Goal: Contribute content: Add original content to the website for others to see

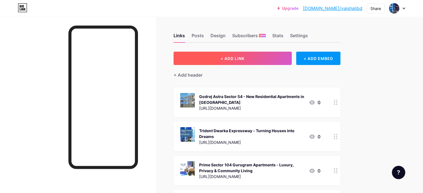
click at [286, 55] on button "+ ADD LINK" at bounding box center [233, 58] width 118 height 13
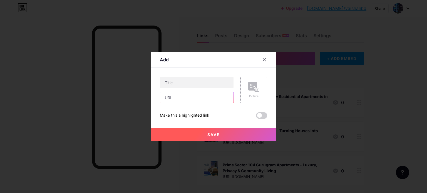
click at [203, 97] on input "text" at bounding box center [196, 97] width 73 height 11
paste input "[URL][DOMAIN_NAME]"
type input "[URL][DOMAIN_NAME]"
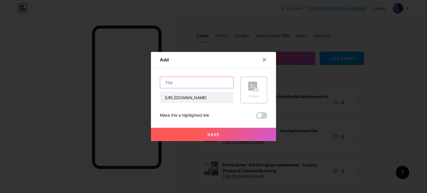
click at [181, 80] on input "text" at bounding box center [196, 82] width 73 height 11
paste input "Runwal Malad Mumbai - Designs as Unique as You"
type input "Runwal Malad Mumbai - Designs as Unique as You"
click at [198, 130] on button "Save" at bounding box center [213, 134] width 125 height 13
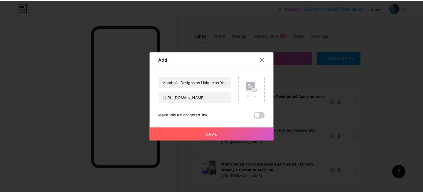
scroll to position [0, 0]
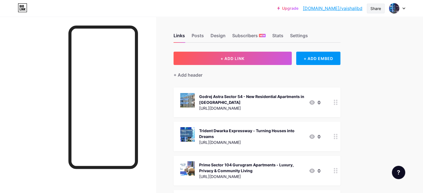
click at [378, 10] on div "Share" at bounding box center [376, 9] width 11 height 6
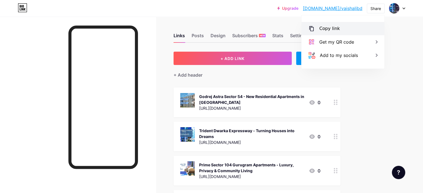
click at [366, 26] on div "Copy link" at bounding box center [343, 28] width 83 height 13
click at [329, 30] on div "Copied" at bounding box center [327, 28] width 16 height 7
click at [323, 28] on div "Copy link" at bounding box center [329, 28] width 21 height 7
